Goal: Task Accomplishment & Management: Manage account settings

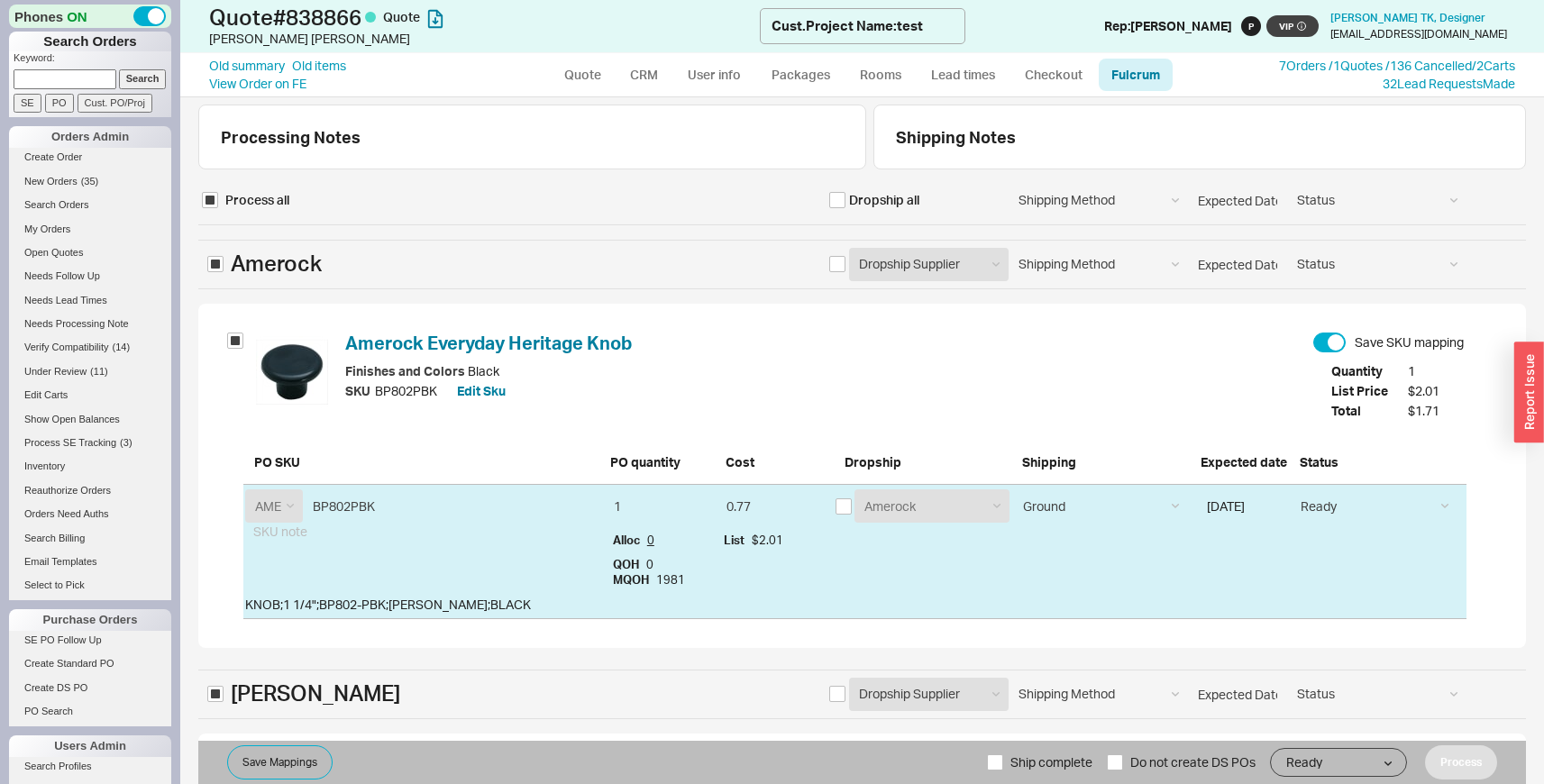
select select "AME"
select select "FRN"
select select "547"
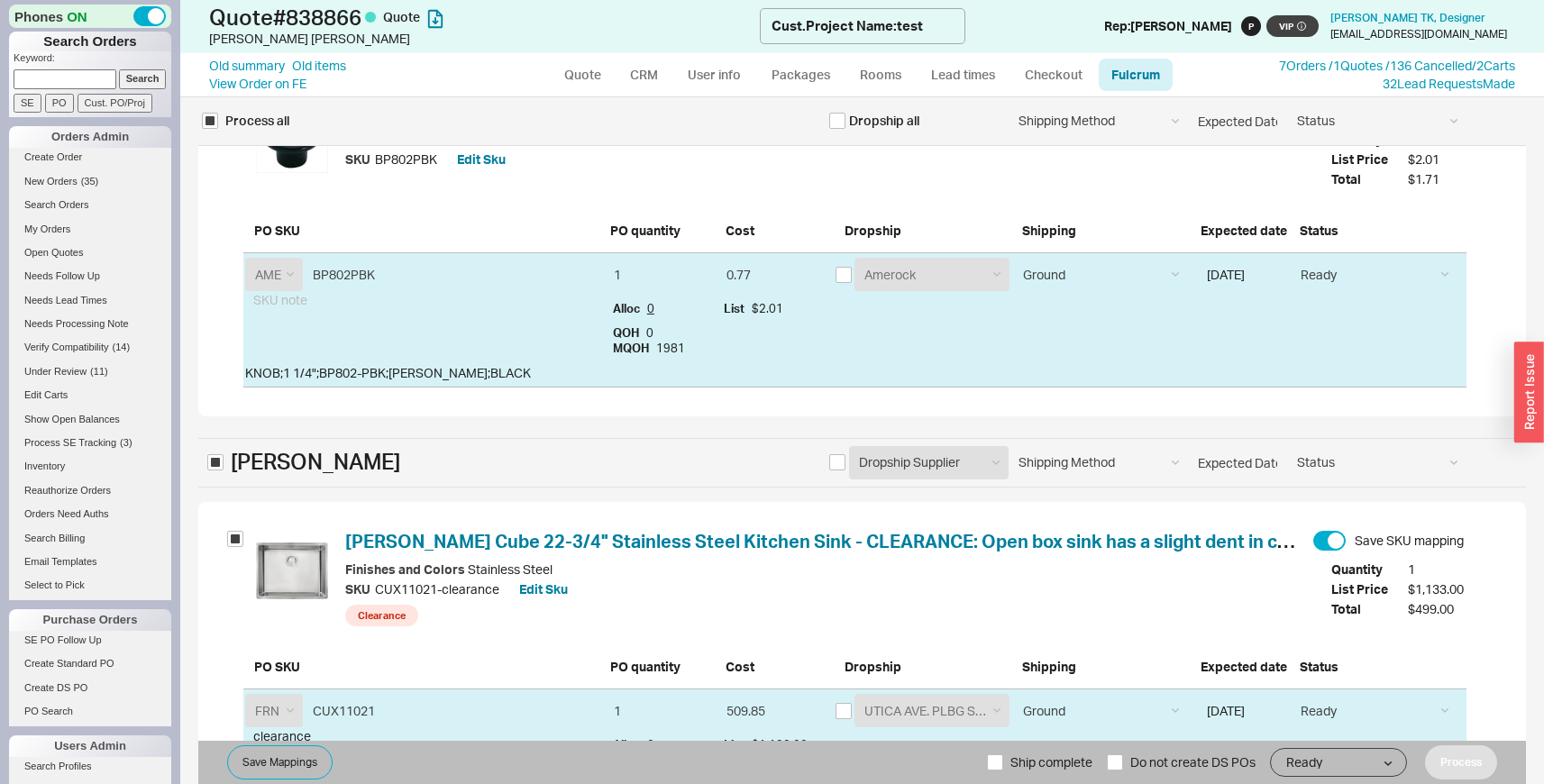
scroll to position [349, 0]
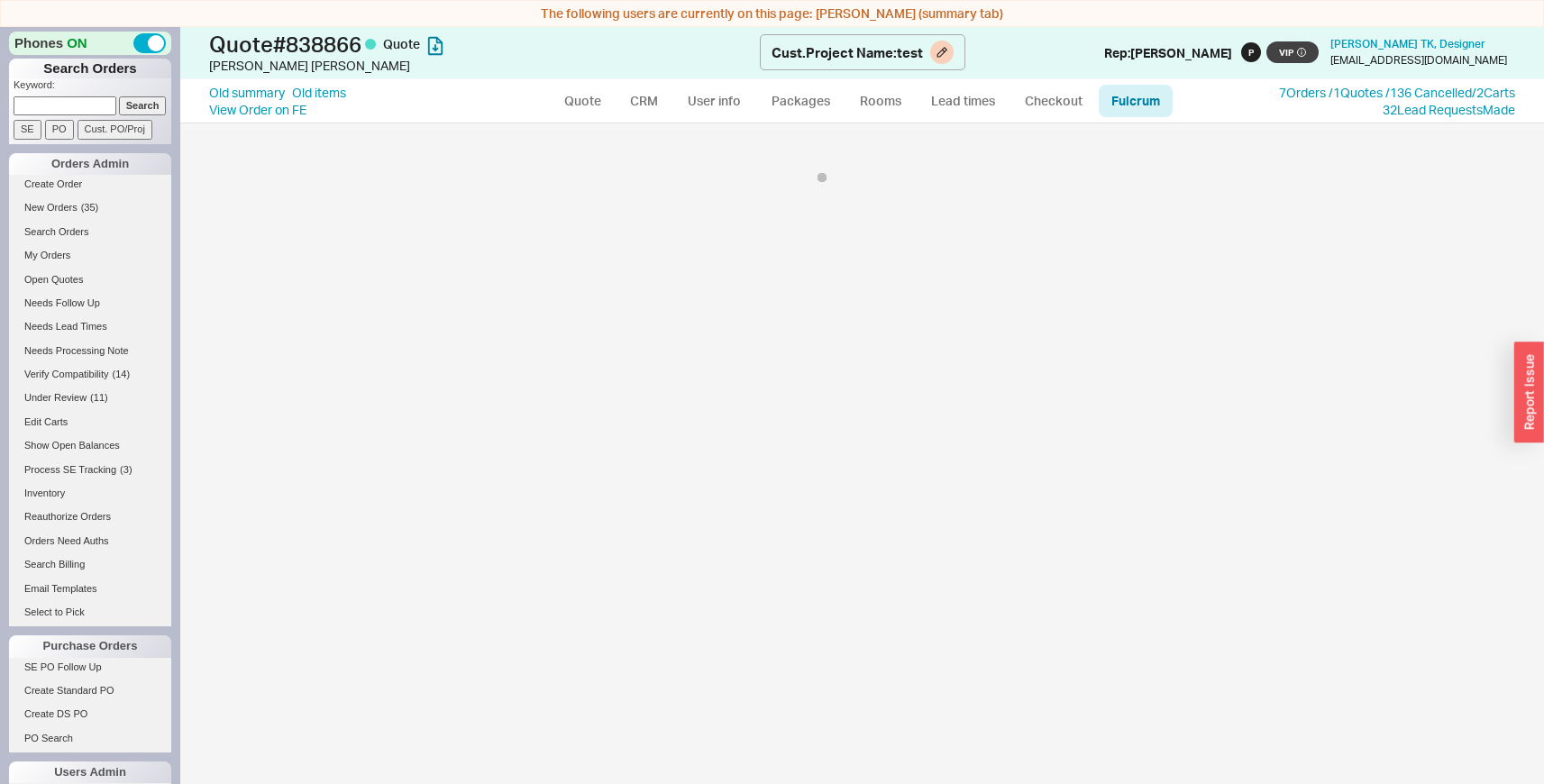
select select "AME"
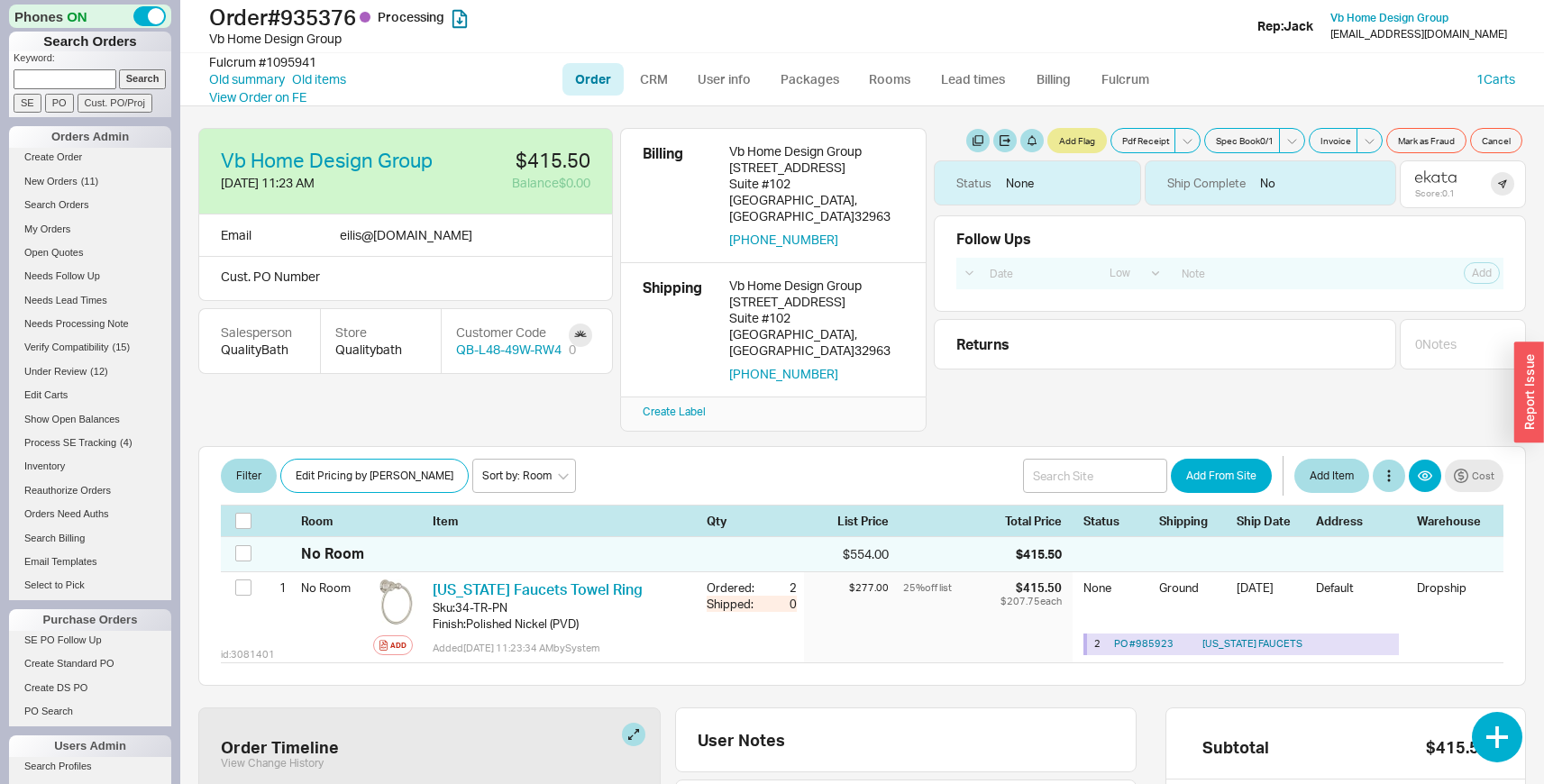
select select "LOW"
click at [661, 67] on link "CRM" at bounding box center [654, 79] width 53 height 32
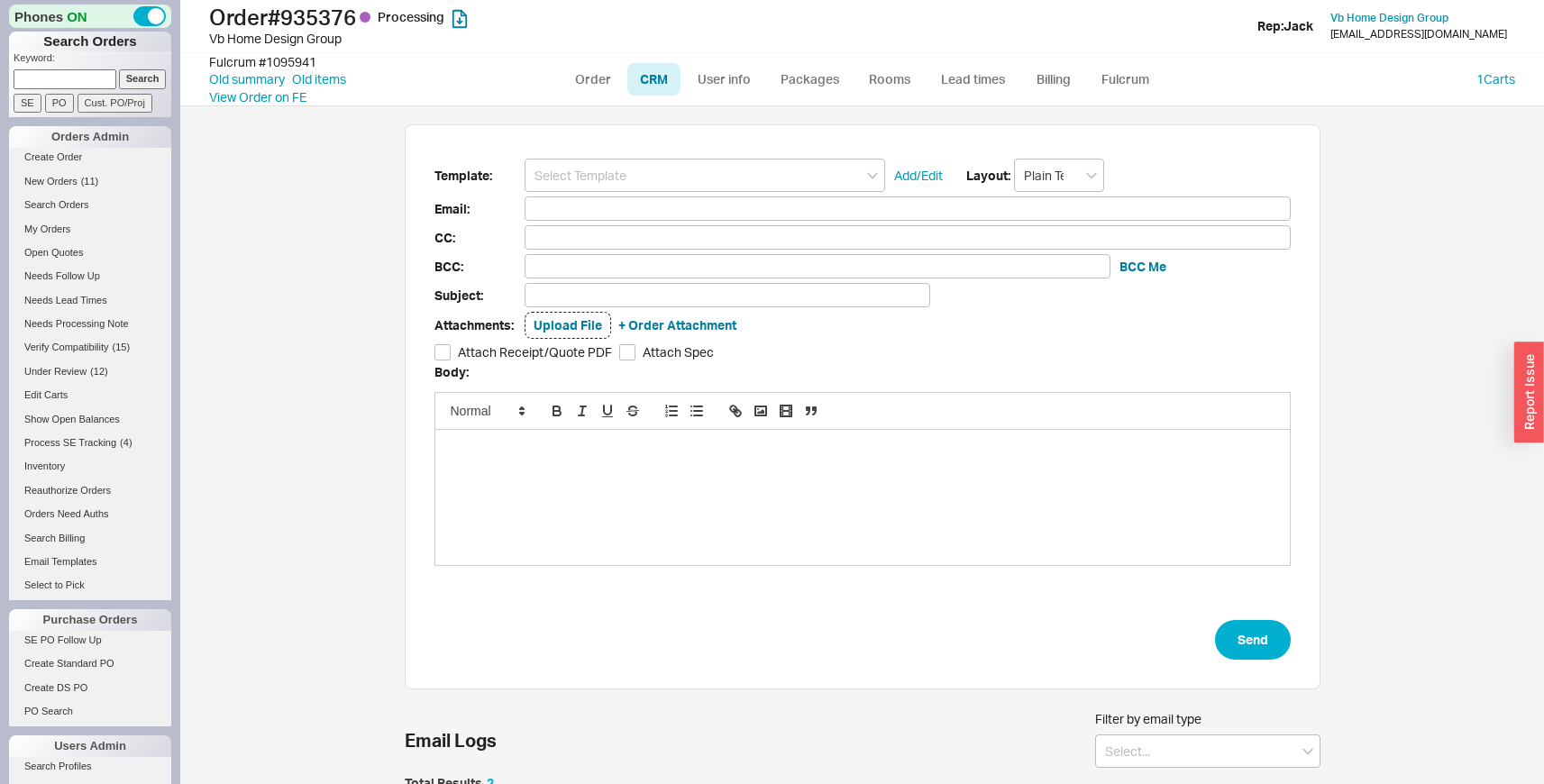
scroll to position [148, 0]
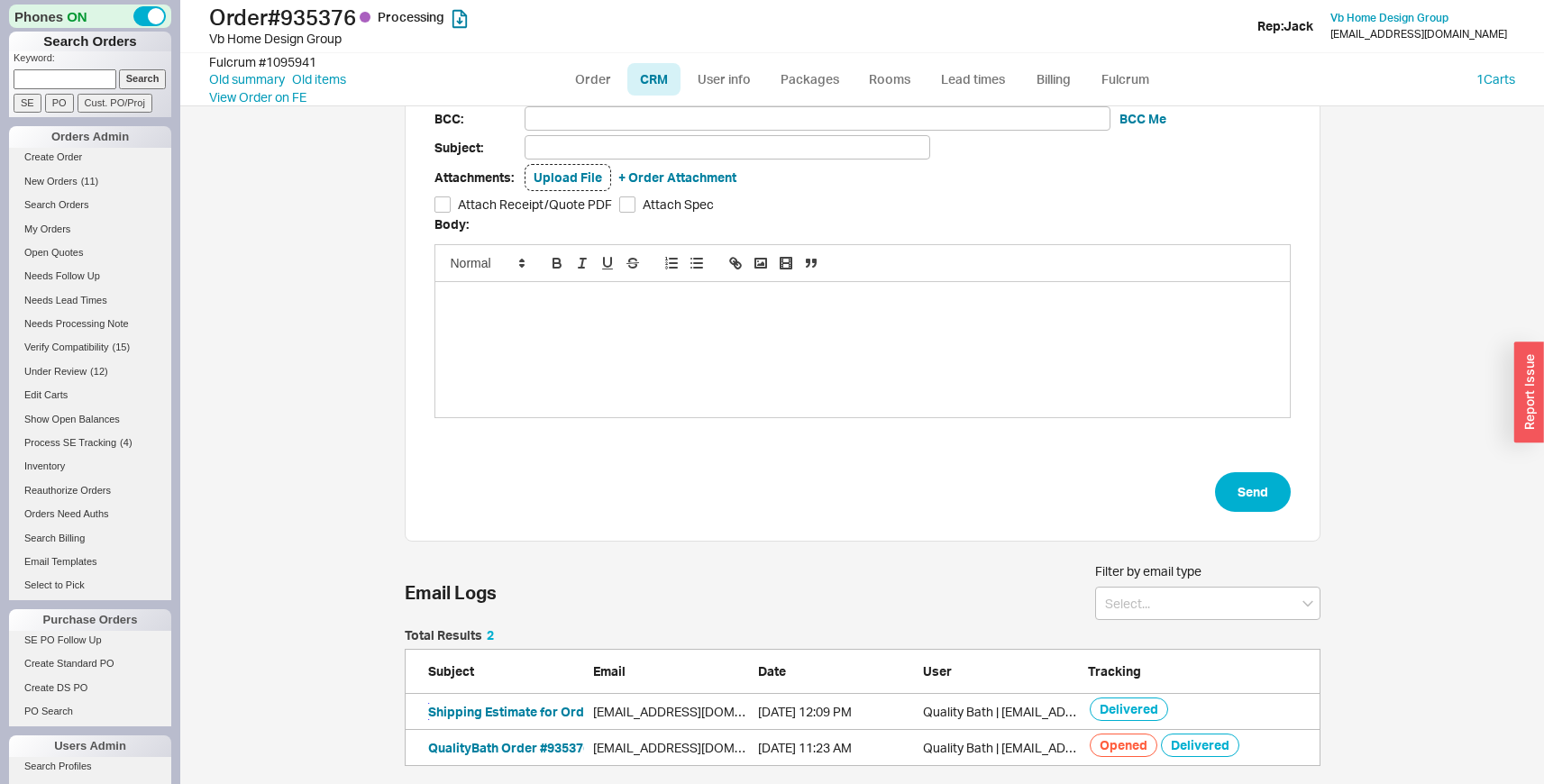
click at [504, 718] on button "Shipping Estimate for Order #935376" at bounding box center [539, 711] width 222 height 18
click at [93, 176] on span "( 11 )" at bounding box center [89, 180] width 18 height 10
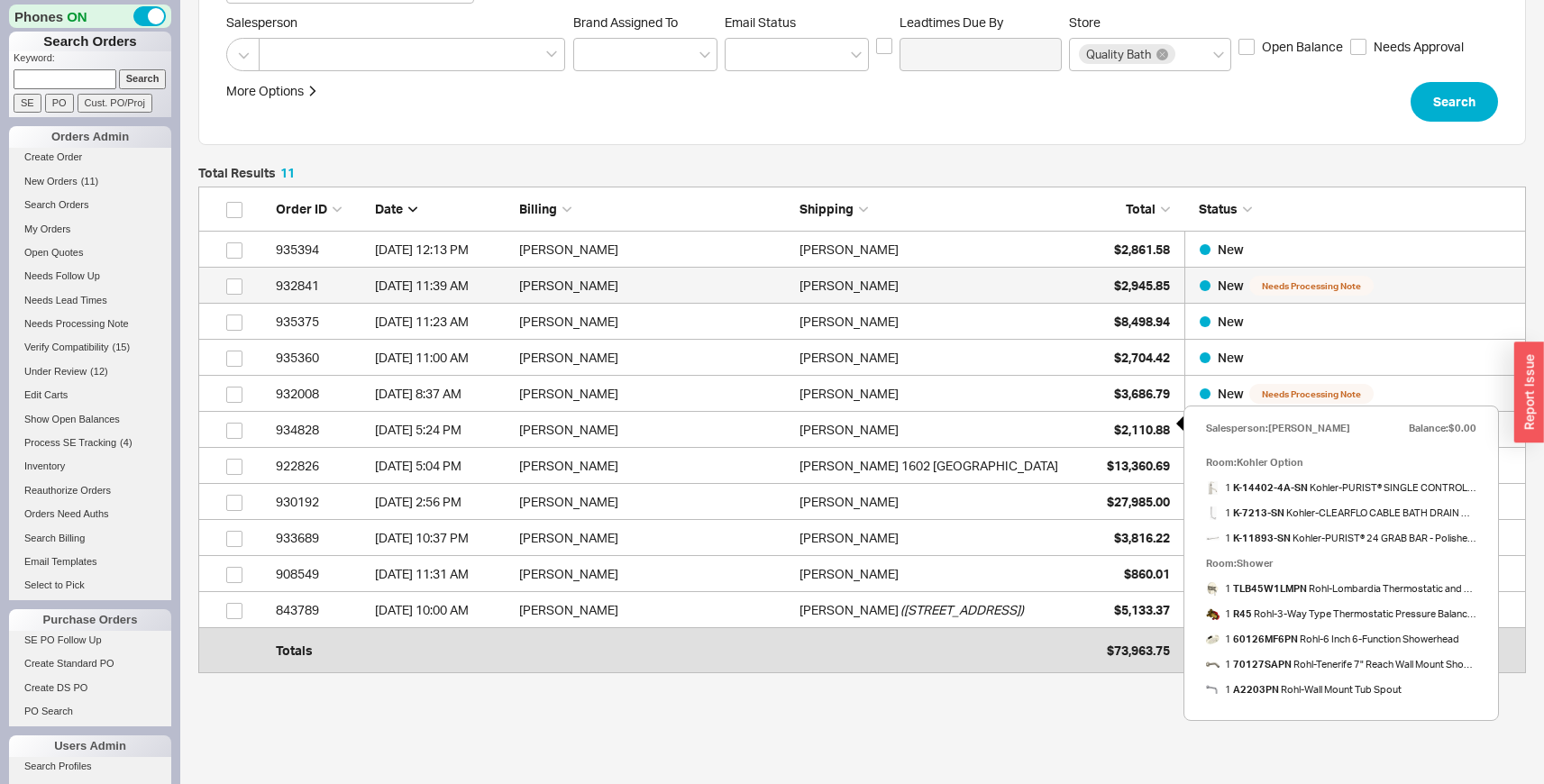
scroll to position [465, 0]
